Goal: Task Accomplishment & Management: Use online tool/utility

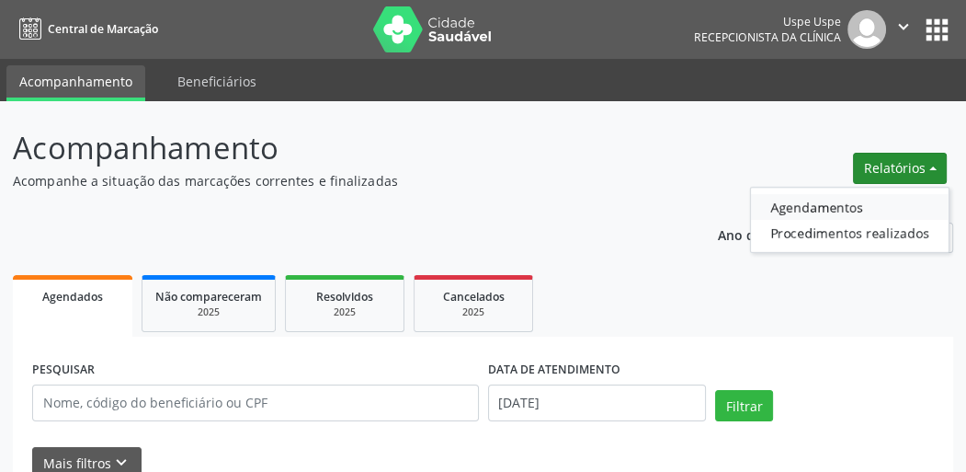
click at [804, 206] on link "Agendamentos" at bounding box center [850, 207] width 198 height 26
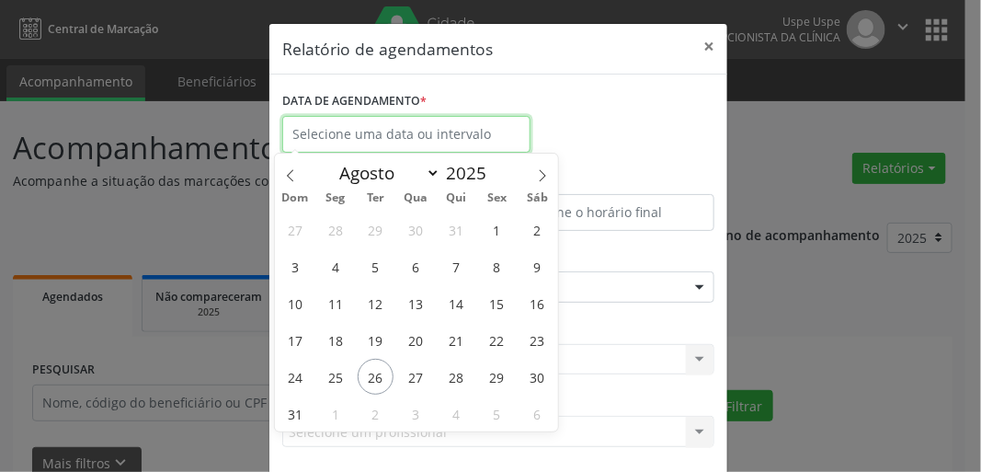
click at [354, 128] on input "text" at bounding box center [406, 134] width 248 height 37
click at [373, 376] on span "26" at bounding box center [376, 377] width 36 height 36
type input "[DATE]"
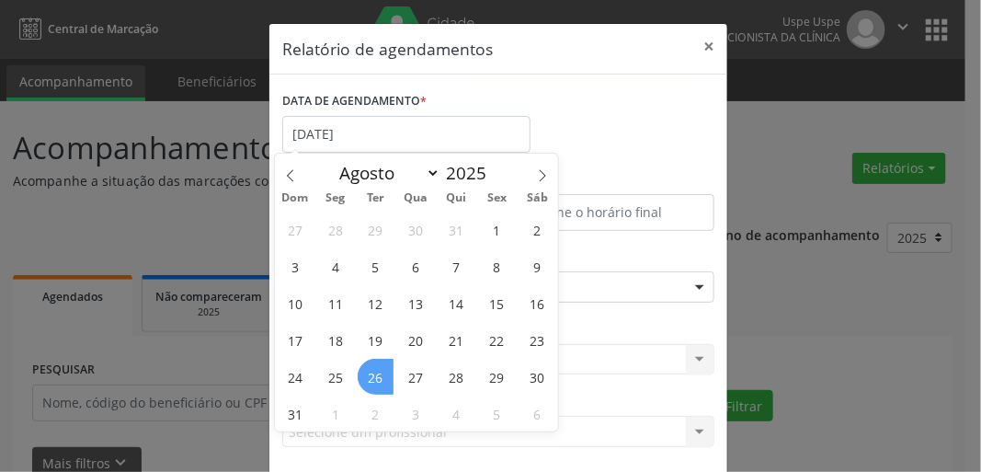
click at [373, 378] on span "26" at bounding box center [376, 377] width 36 height 36
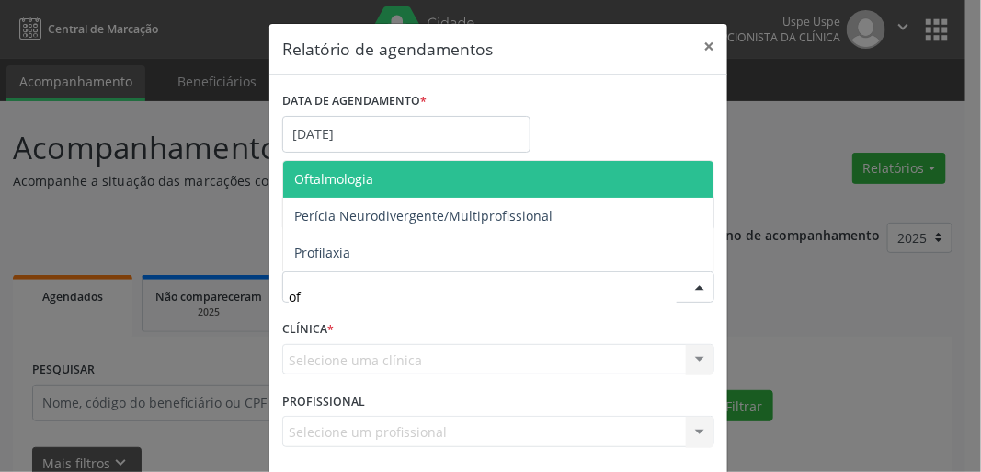
type input "oft"
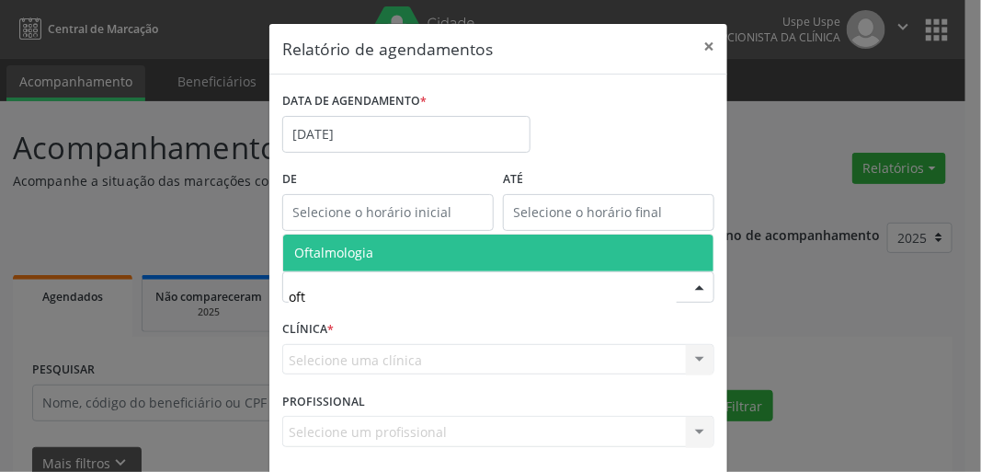
click at [392, 245] on span "Oftalmologia" at bounding box center [498, 252] width 430 height 37
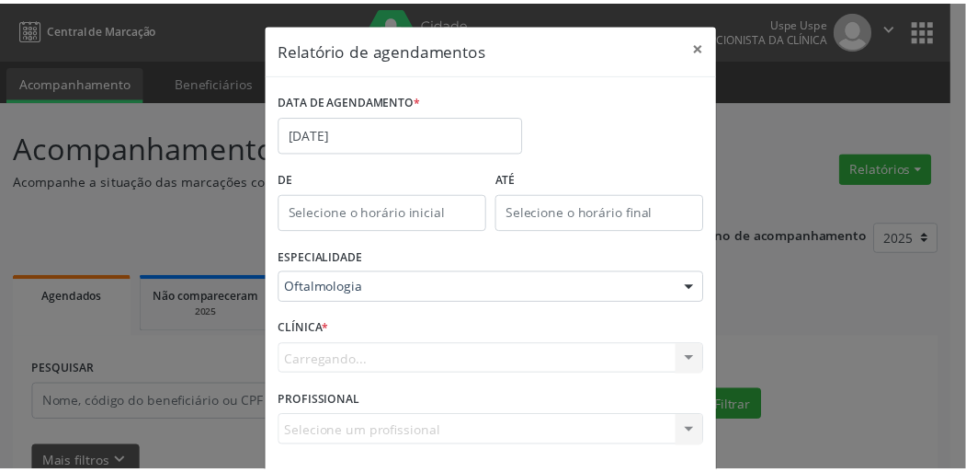
scroll to position [80, 0]
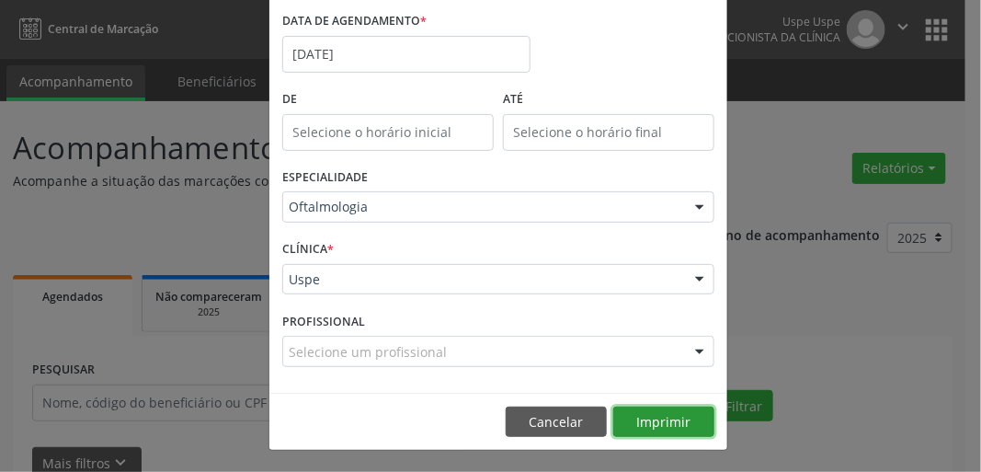
click at [678, 427] on button "Imprimir" at bounding box center [663, 421] width 101 height 31
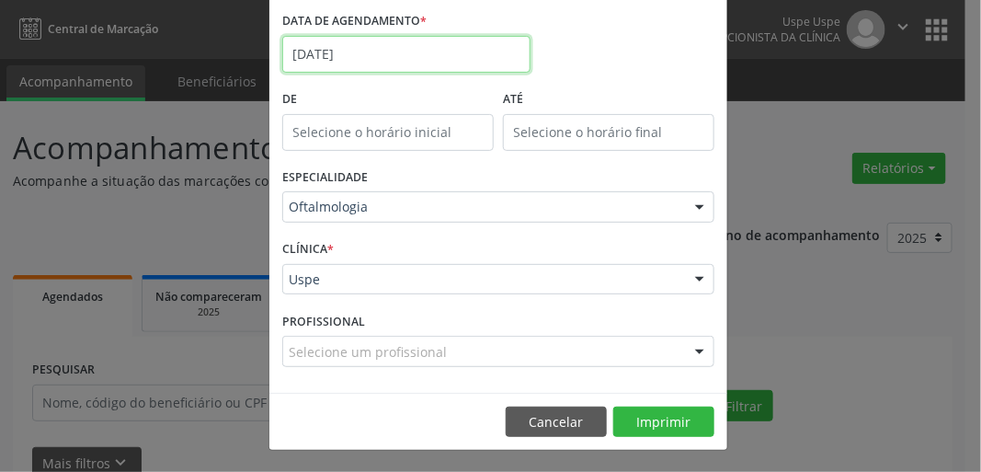
click at [357, 63] on body "Central de Marcação Uspe Uspe Recepcionista da clínica  Configurações Sair app…" at bounding box center [490, 236] width 981 height 472
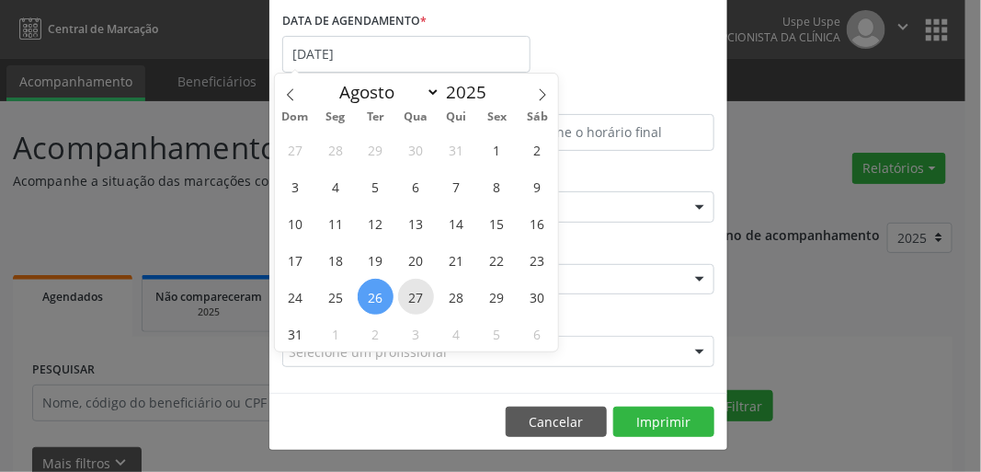
click at [411, 303] on span "27" at bounding box center [416, 297] width 36 height 36
type input "[DATE]"
click at [411, 303] on span "27" at bounding box center [416, 297] width 36 height 36
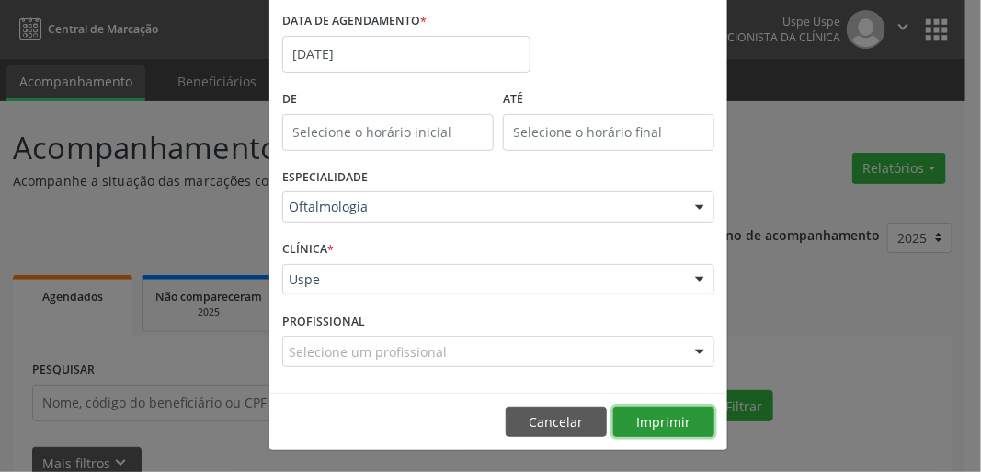
click at [669, 424] on button "Imprimir" at bounding box center [663, 421] width 101 height 31
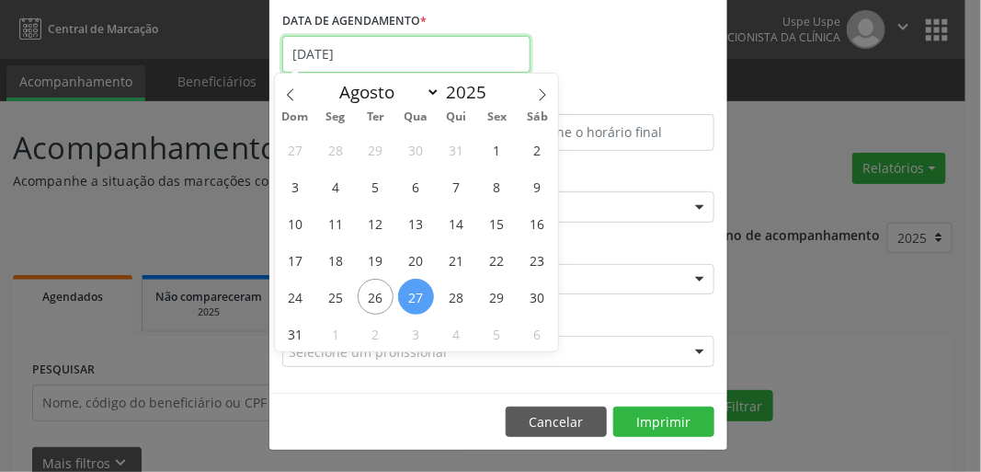
click at [386, 59] on input "[DATE]" at bounding box center [406, 54] width 248 height 37
click at [453, 293] on span "28" at bounding box center [457, 297] width 36 height 36
type input "[DATE]"
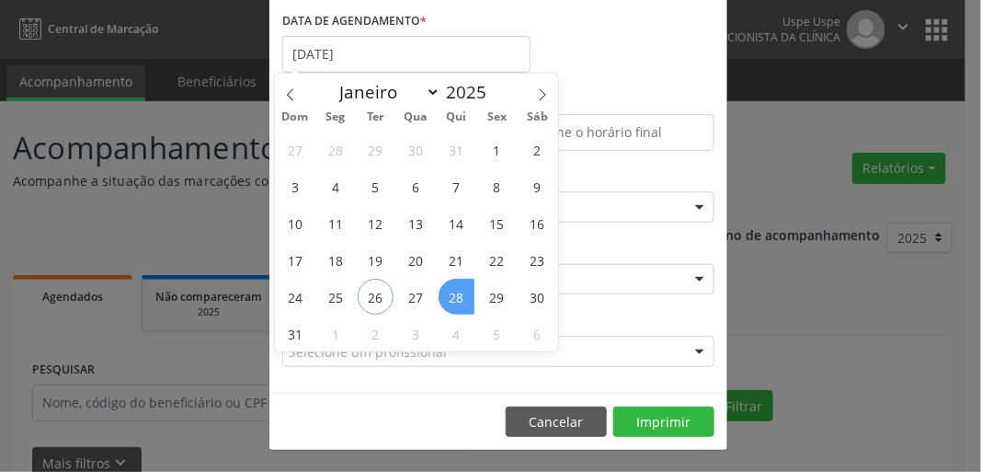
click at [453, 293] on span "28" at bounding box center [457, 297] width 36 height 36
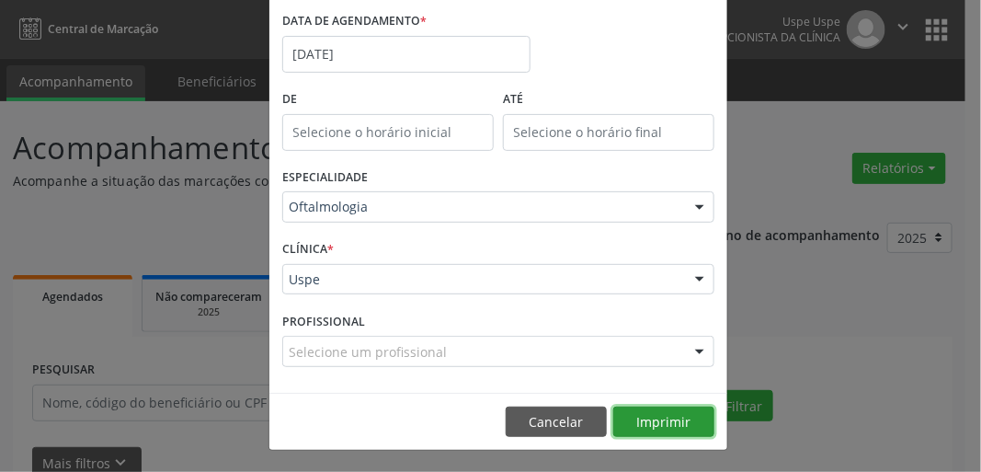
click at [652, 418] on button "Imprimir" at bounding box center [663, 421] width 101 height 31
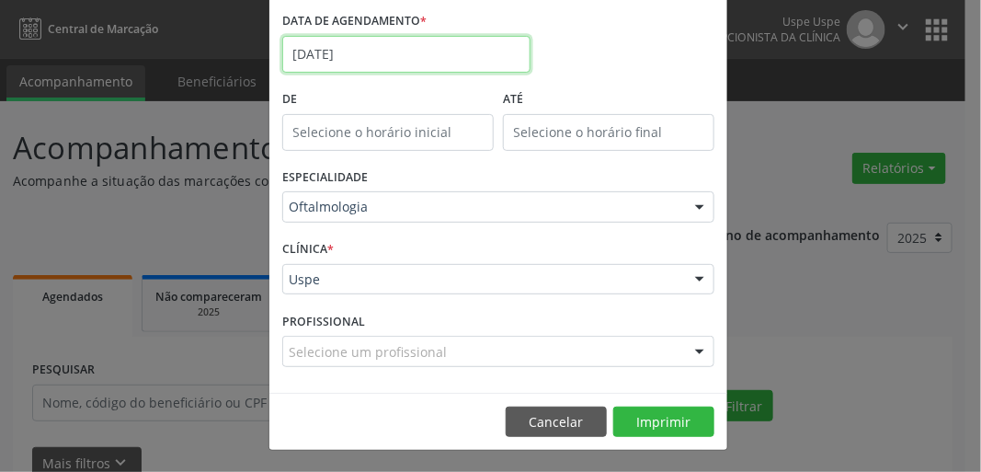
click at [361, 68] on body "Central de Marcação Uspe Uspe Recepcionista da clínica  Configurações Sair app…" at bounding box center [490, 236] width 981 height 472
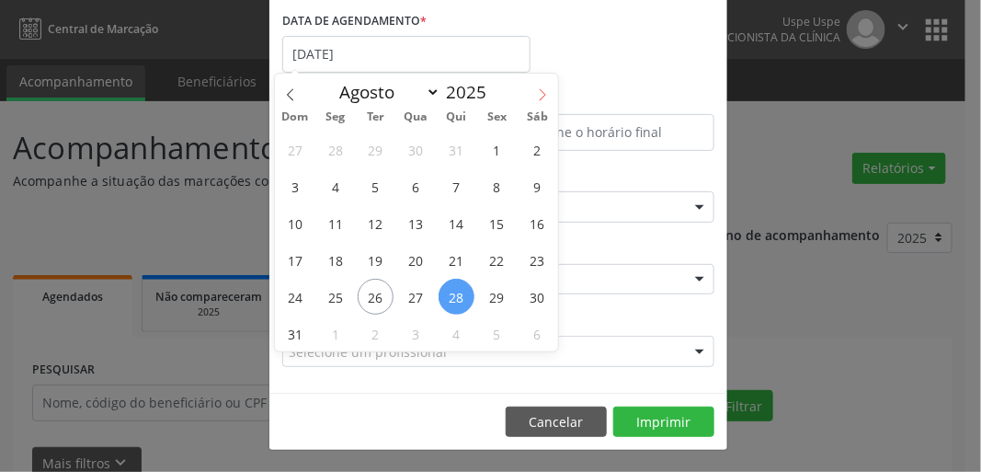
click at [538, 96] on icon at bounding box center [542, 94] width 13 height 13
select select "8"
click at [332, 152] on span "1" at bounding box center [335, 149] width 36 height 36
type input "[DATE]"
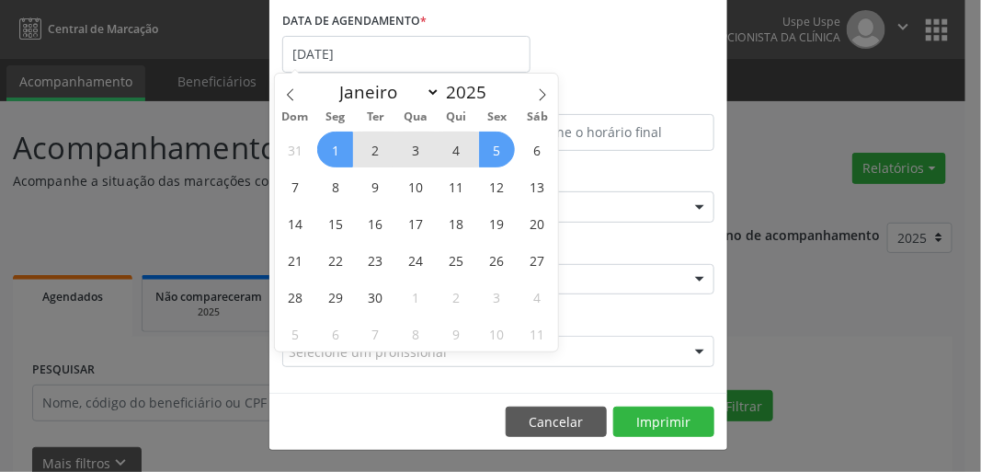
click at [497, 155] on span "5" at bounding box center [497, 149] width 36 height 36
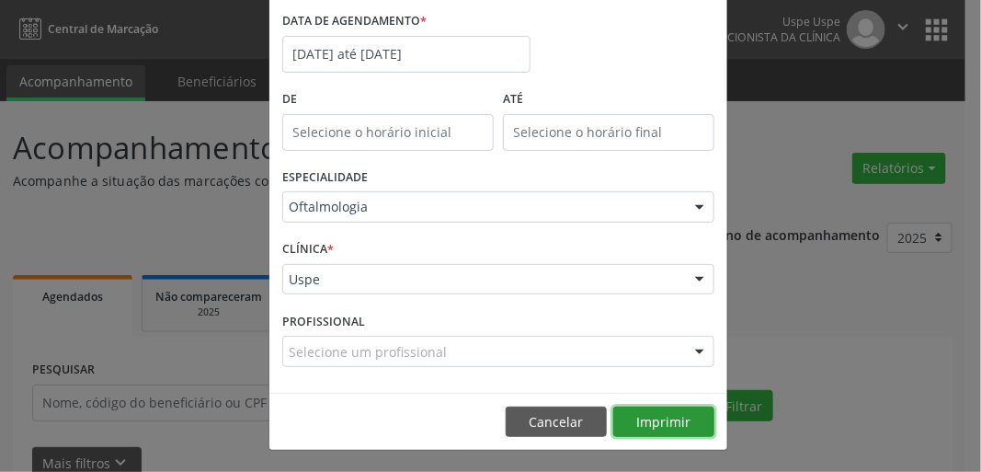
click at [667, 421] on button "Imprimir" at bounding box center [663, 421] width 101 height 31
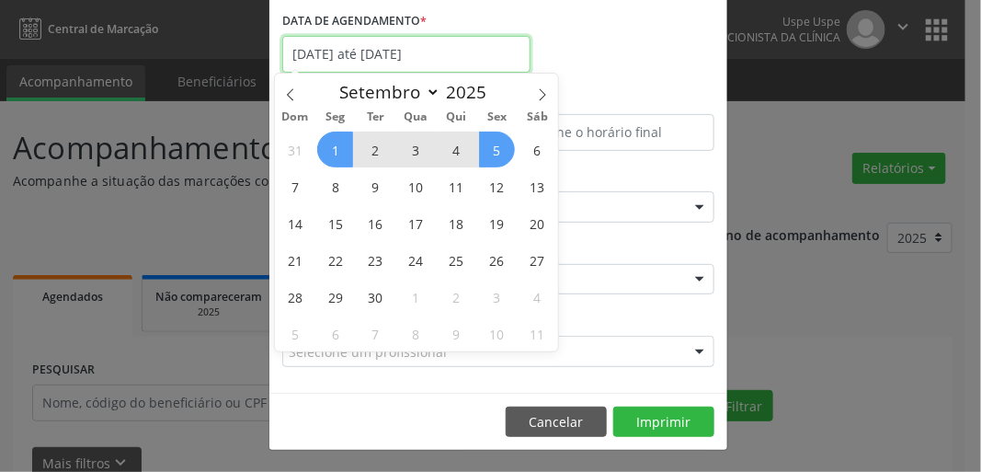
click at [445, 68] on input "[DATE] até [DATE]" at bounding box center [406, 54] width 248 height 37
click at [448, 226] on span "18" at bounding box center [457, 223] width 36 height 36
type input "[DATE]"
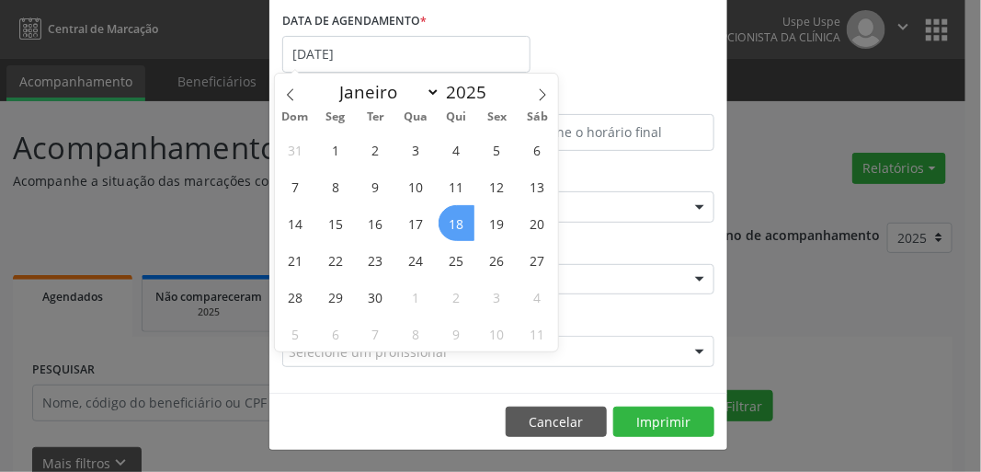
click at [449, 227] on span "18" at bounding box center [457, 223] width 36 height 36
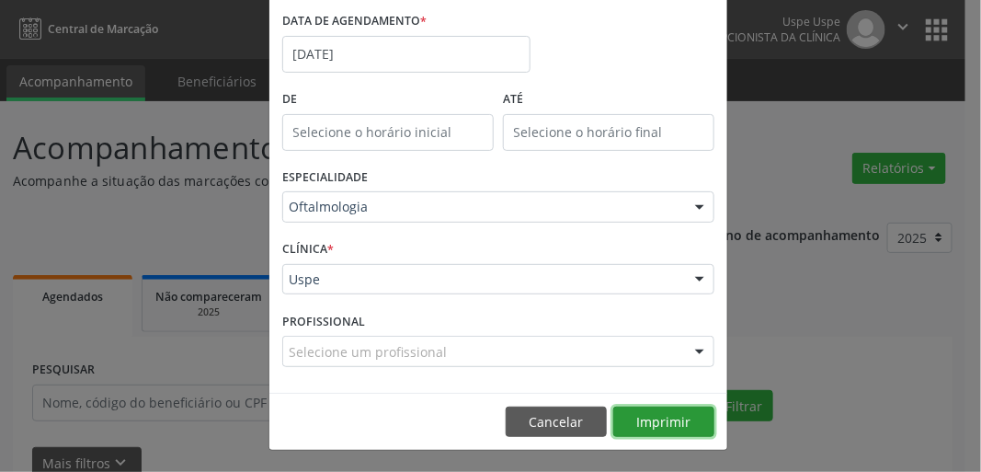
click at [653, 423] on button "Imprimir" at bounding box center [663, 421] width 101 height 31
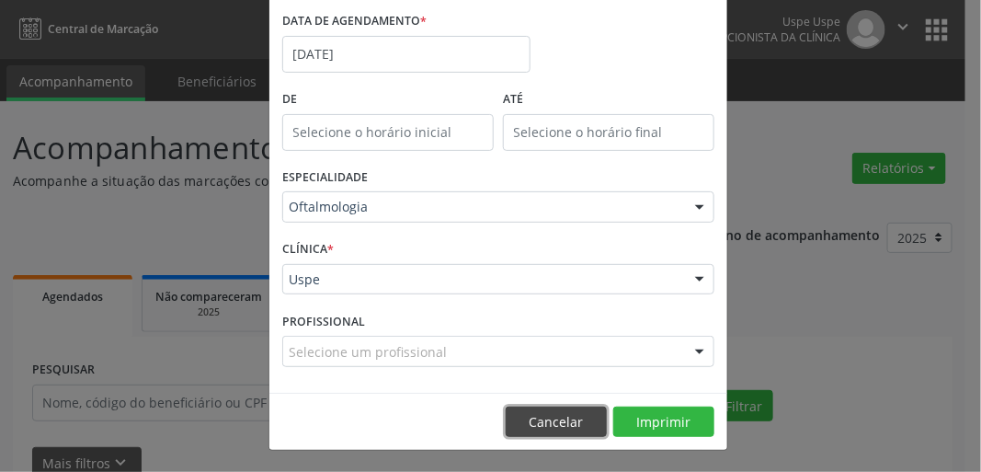
click at [562, 420] on button "Cancelar" at bounding box center [556, 421] width 101 height 31
